Goal: Information Seeking & Learning: Understand process/instructions

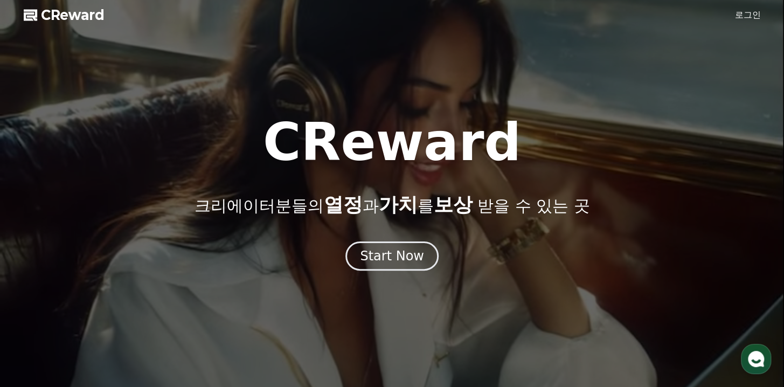
click at [740, 10] on link "로그인" at bounding box center [748, 15] width 26 height 13
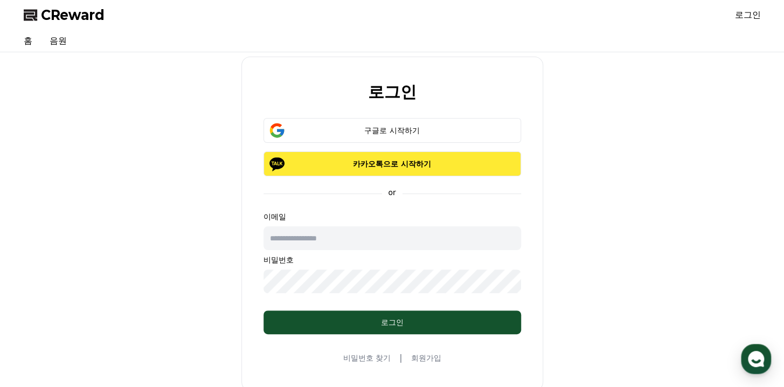
click at [364, 171] on button "카카오톡으로 시작하기" at bounding box center [393, 163] width 258 height 25
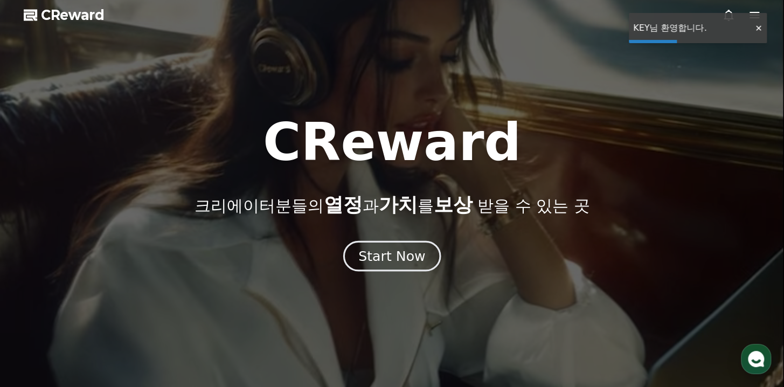
click at [413, 268] on button "Start Now" at bounding box center [392, 256] width 98 height 31
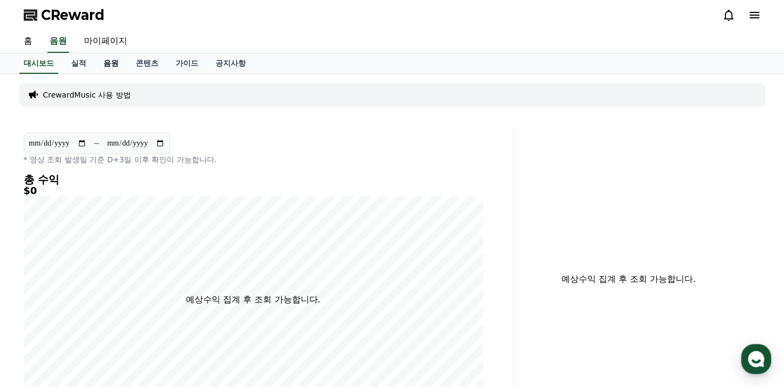
click at [104, 62] on link "음원" at bounding box center [111, 63] width 32 height 20
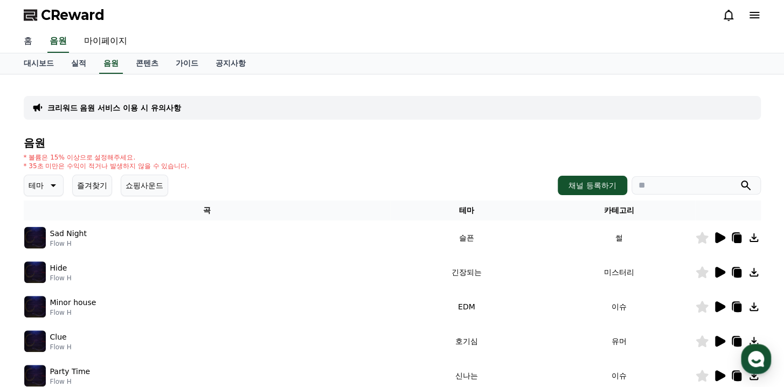
click at [34, 40] on link "홈" at bounding box center [28, 41] width 26 height 23
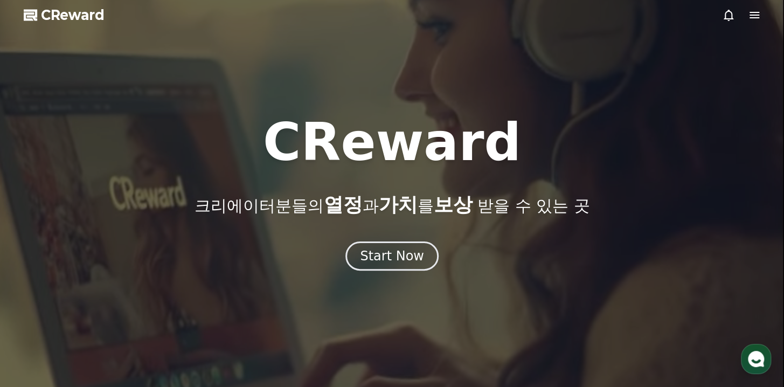
click at [46, 19] on span "CReward" at bounding box center [73, 14] width 64 height 17
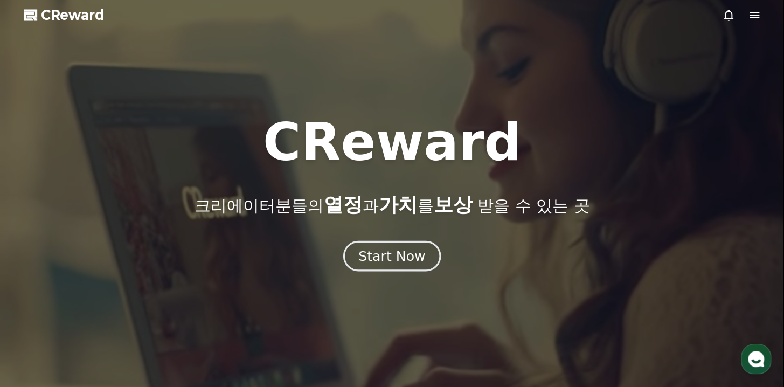
click at [409, 260] on div "Start Now" at bounding box center [391, 256] width 67 height 18
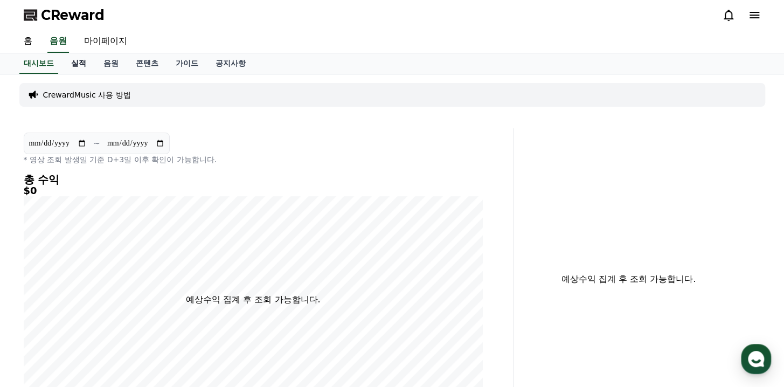
click at [81, 61] on link "실적" at bounding box center [79, 63] width 32 height 20
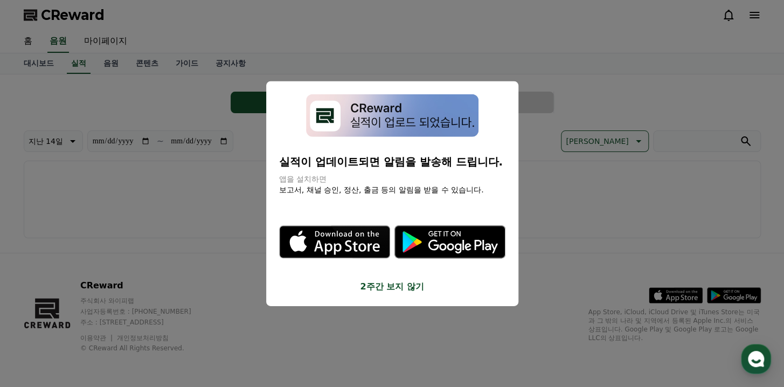
click at [441, 293] on div "실적이 업데이트되면 알림을 발송해 드립니다. 앱을 설치하면 보고서, 채널 승인, 정산, 출금 등의 알림을 받을 수 있습니다. .st0 { fi…" at bounding box center [392, 193] width 252 height 225
click at [406, 283] on button "2주간 보지 않기" at bounding box center [392, 286] width 226 height 13
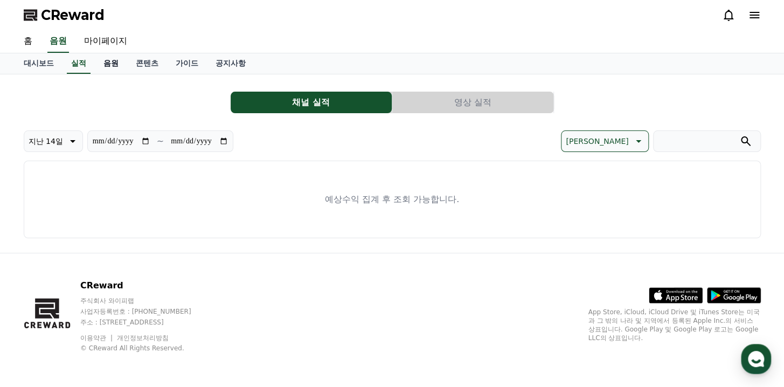
click at [102, 65] on link "음원" at bounding box center [111, 63] width 32 height 20
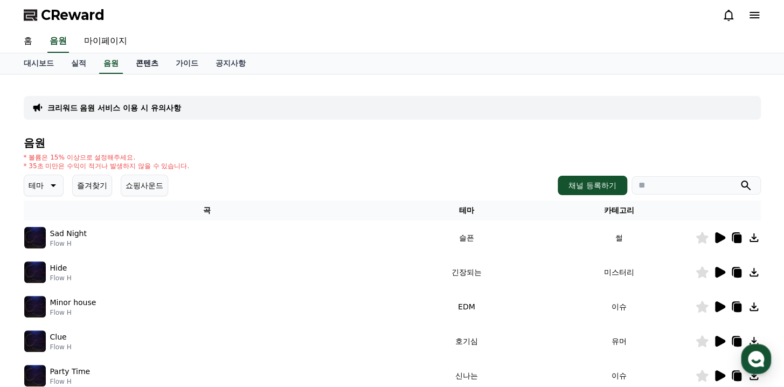
click at [147, 65] on link "콘텐츠" at bounding box center [147, 63] width 40 height 20
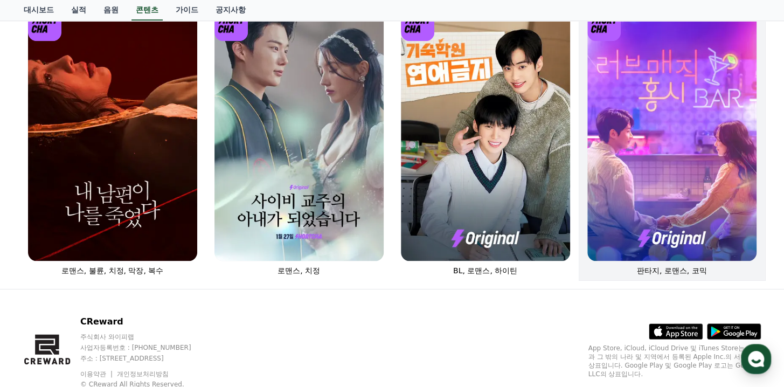
scroll to position [393, 0]
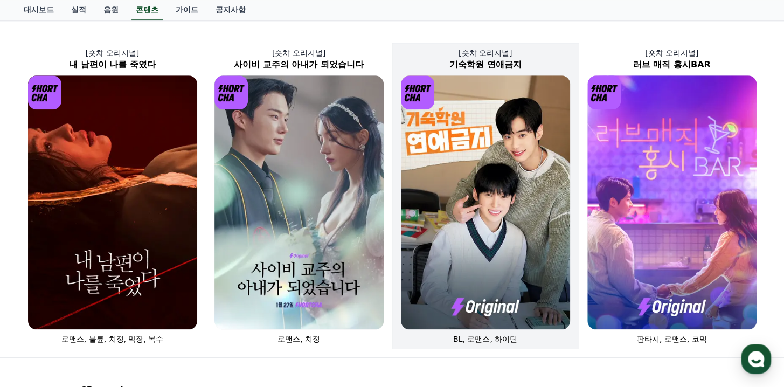
click at [539, 227] on img at bounding box center [485, 202] width 169 height 254
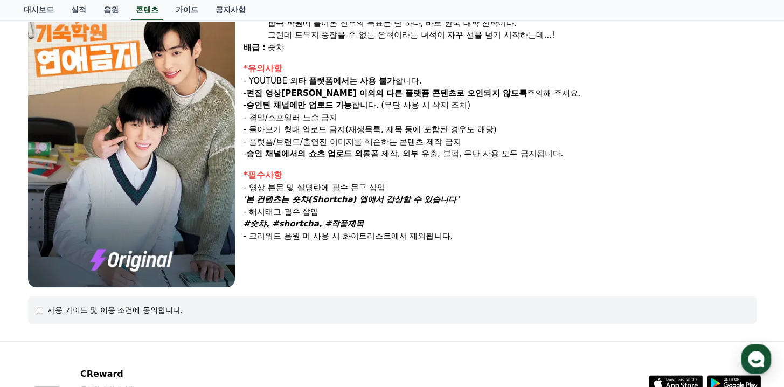
scroll to position [155, 0]
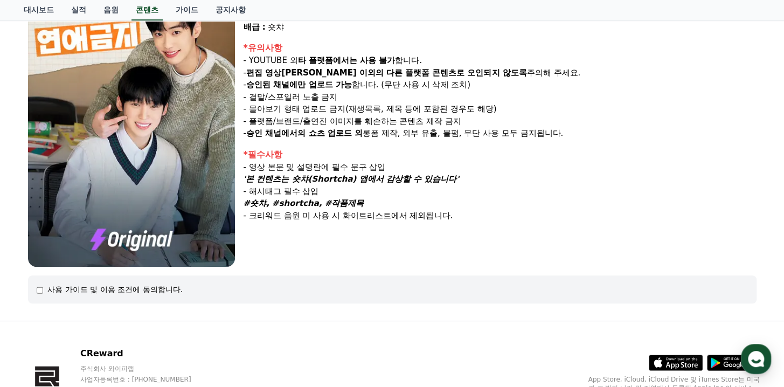
click at [89, 291] on div "사용 가이드 및 이용 조건에 동의합니다." at bounding box center [114, 289] width 135 height 11
drag, startPoint x: 319, startPoint y: 168, endPoint x: 325, endPoint y: 213, distance: 45.7
click at [325, 213] on div "*필수사항 - 영상 본문 및 설명란에 필수 문구 삽입 '본 컨텐츠는 숏챠(Shortcha) 앱에서 감상할 수 있습니다' - 해시태그 필수 삽입…" at bounding box center [500, 185] width 513 height 74
click at [325, 213] on div "- 크리워드 음원 미 사용 시 화이트리스트에서 제외됩니다." at bounding box center [500, 216] width 513 height 12
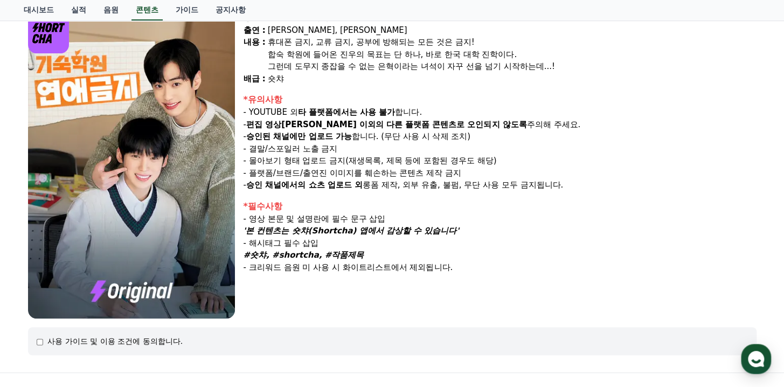
scroll to position [52, 0]
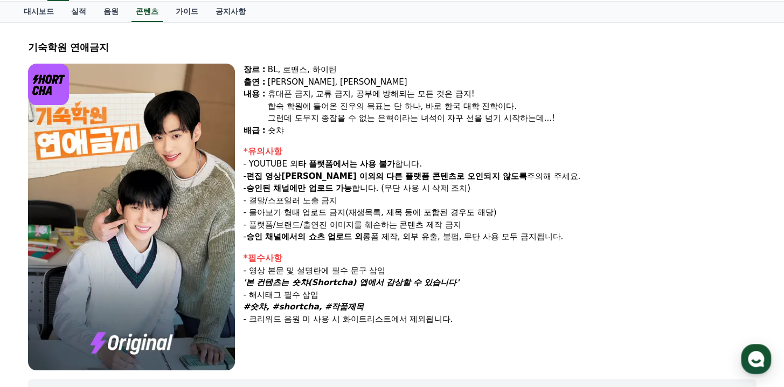
scroll to position [393, 0]
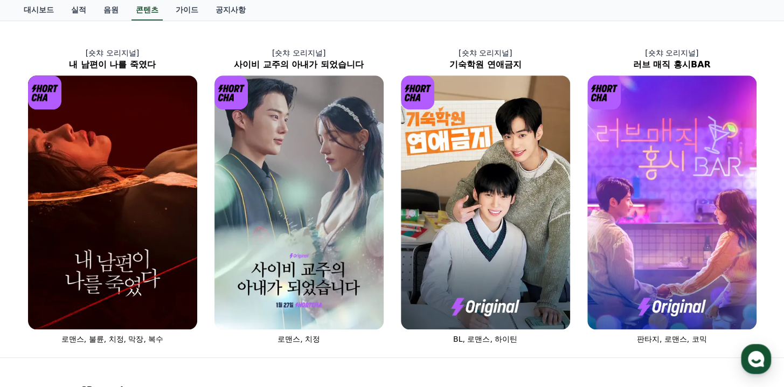
click at [123, 15] on link "음원" at bounding box center [111, 10] width 32 height 20
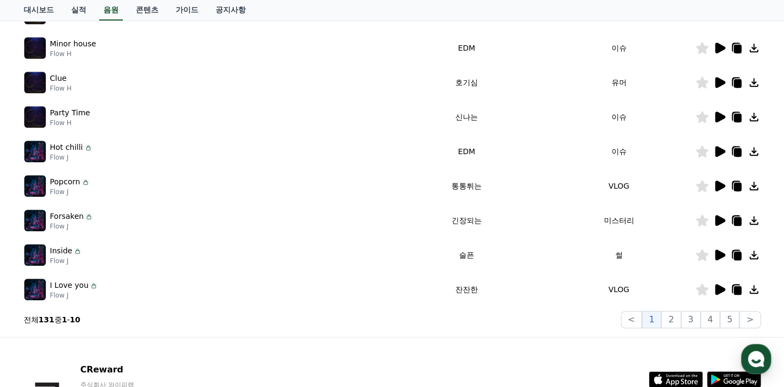
scroll to position [342, 0]
